Goal: Task Accomplishment & Management: Manage account settings

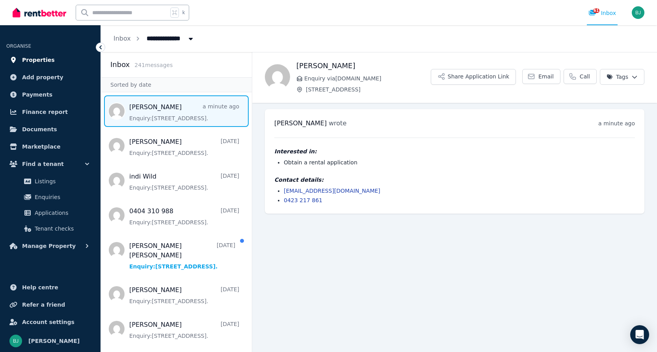
click at [48, 56] on span "Properties" at bounding box center [38, 59] width 33 height 9
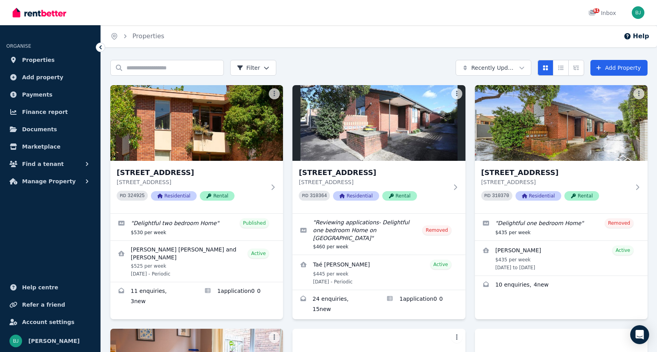
scroll to position [15, 0]
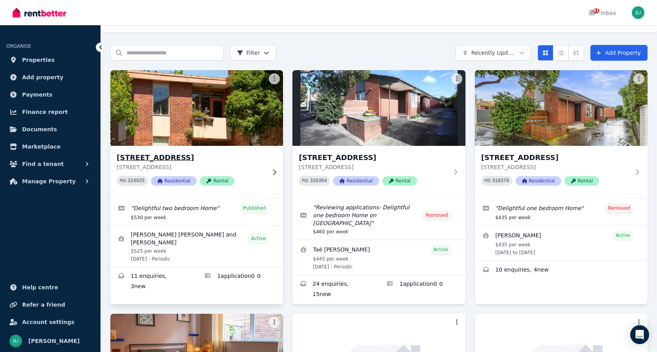
click at [276, 168] on div "[STREET_ADDRESS] PID 324925 Residential Rental" at bounding box center [196, 172] width 173 height 52
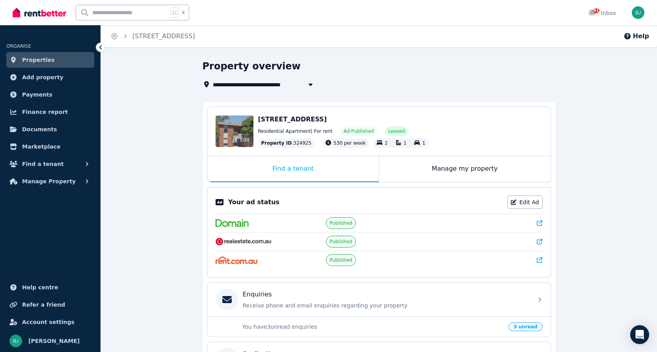
click at [235, 134] on div "Edit" at bounding box center [241, 139] width 21 height 11
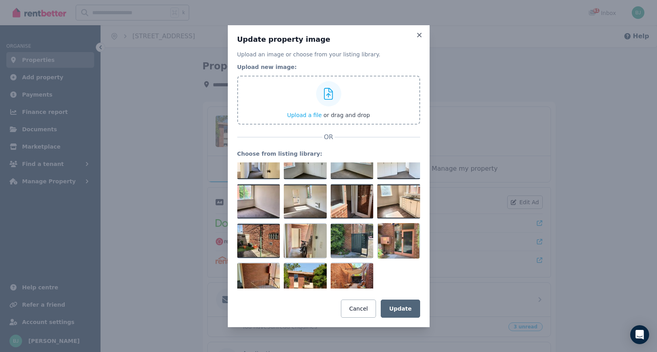
scroll to position [146, 0]
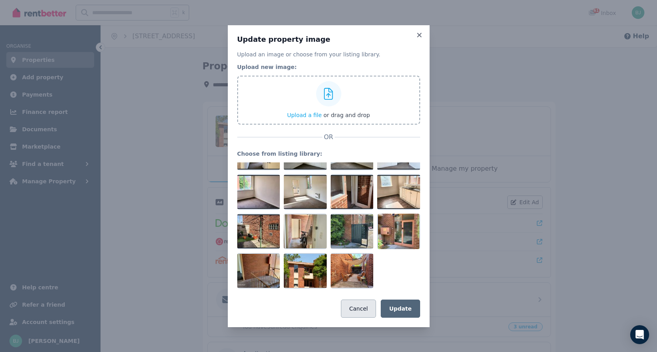
click at [359, 308] on button "Cancel" at bounding box center [358, 309] width 35 height 18
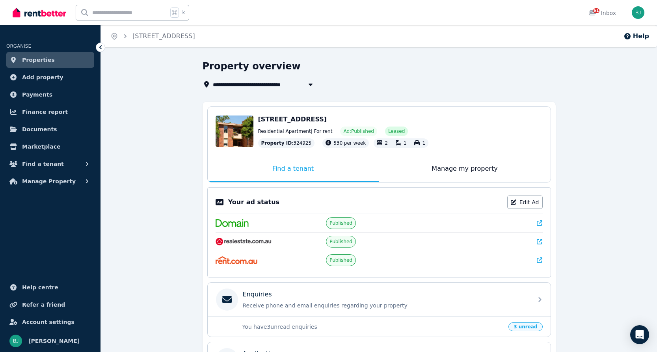
click at [540, 222] on icon at bounding box center [540, 223] width 6 height 6
click at [522, 199] on link "Edit Ad" at bounding box center [525, 202] width 35 height 13
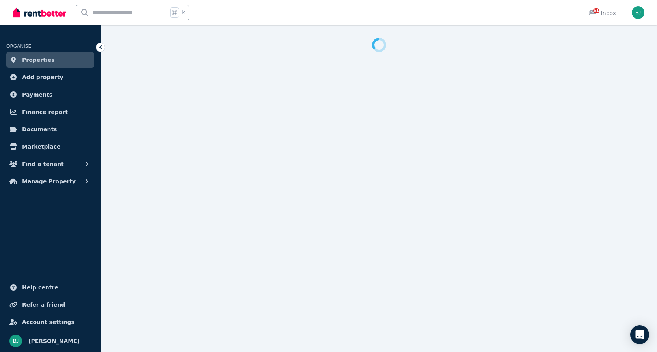
select select "**********"
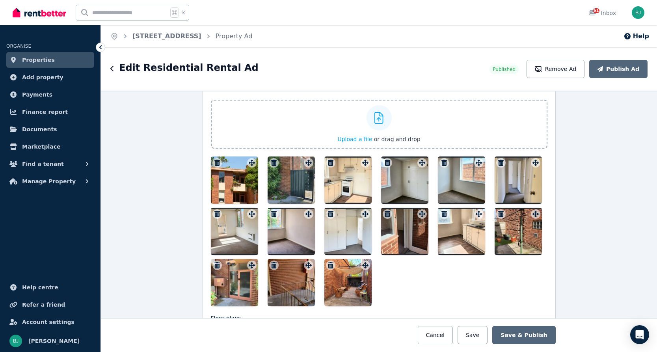
scroll to position [964, 0]
click at [387, 161] on icon "button" at bounding box center [388, 162] width 6 height 6
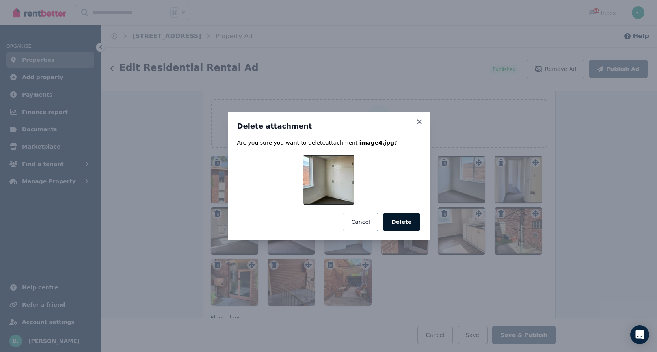
click at [405, 224] on button "Delete" at bounding box center [401, 222] width 37 height 18
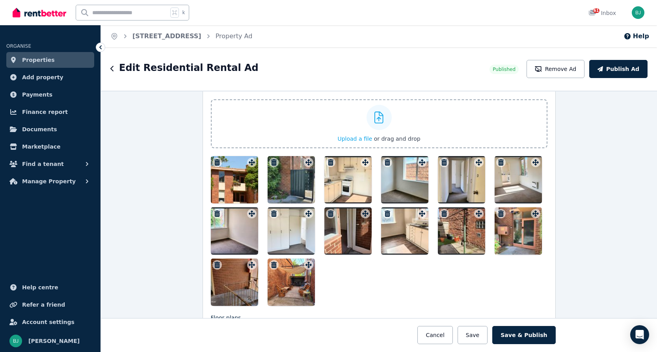
click at [390, 163] on icon "button" at bounding box center [388, 162] width 8 height 6
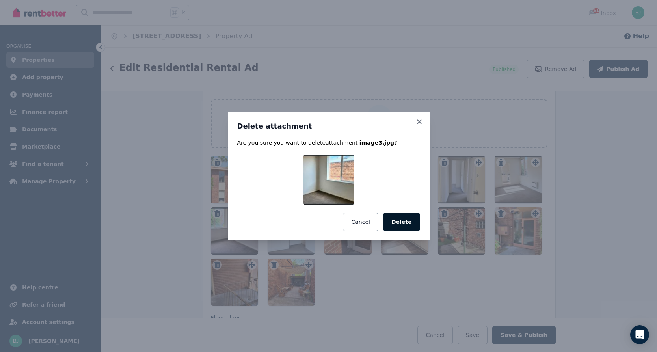
click at [405, 217] on button "Delete" at bounding box center [401, 222] width 37 height 18
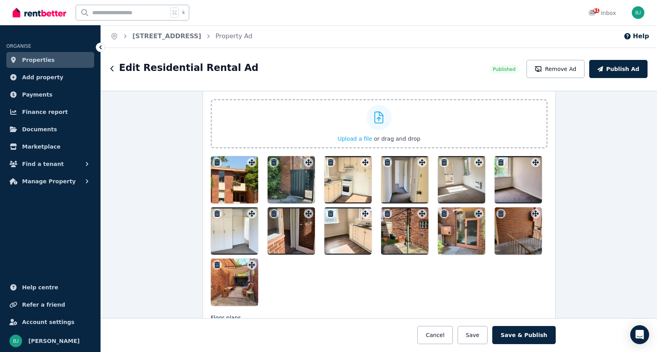
click at [537, 164] on div "Photos Upload a file or drag and drop To pick up a draggable item, press the sp…" at bounding box center [379, 195] width 337 height 222
click at [535, 162] on icon at bounding box center [535, 162] width 6 height 6
click at [521, 334] on button "Save & Publish" at bounding box center [524, 335] width 63 height 18
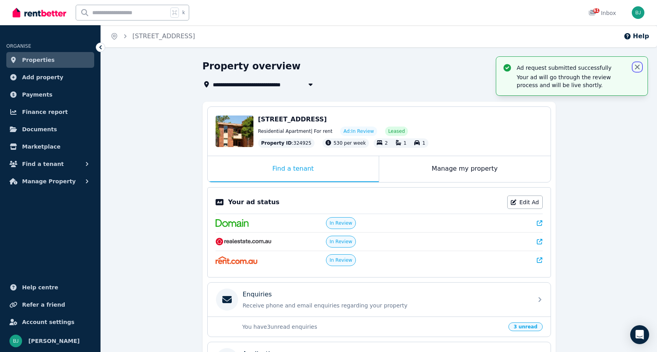
click at [639, 66] on icon "button" at bounding box center [638, 67] width 8 height 8
